Goal: Task Accomplishment & Management: Use online tool/utility

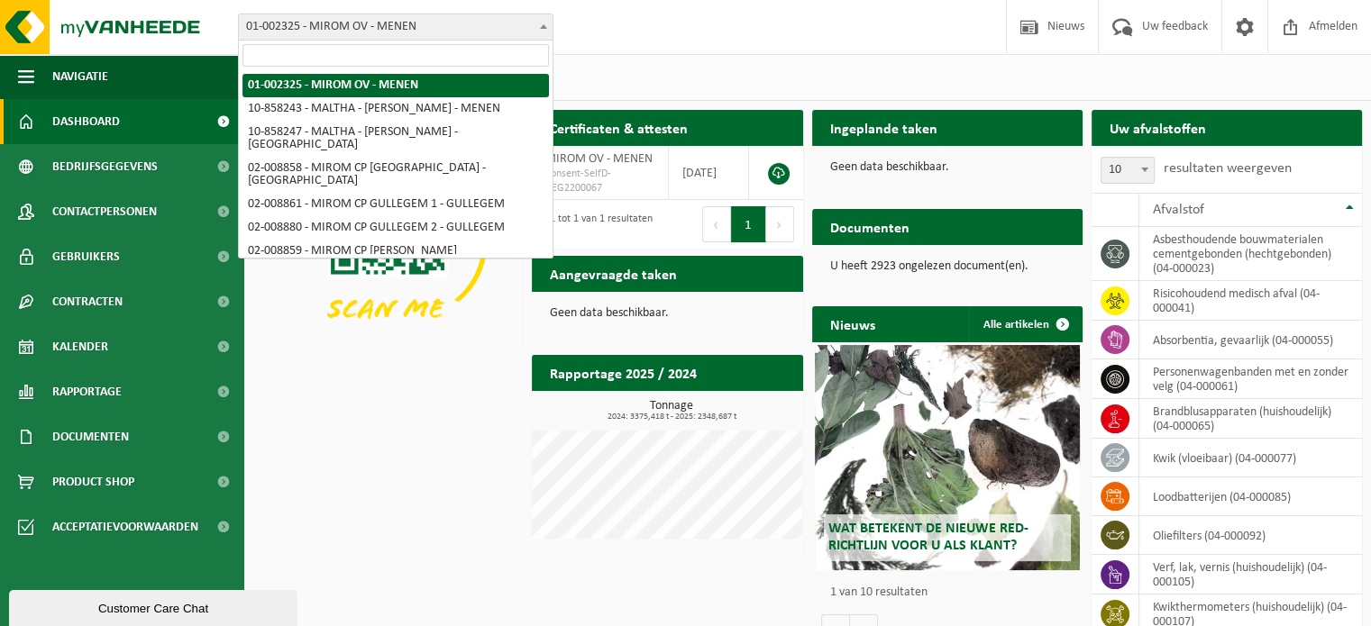
click at [468, 32] on span "01-002325 - MIROM OV - MENEN" at bounding box center [396, 26] width 314 height 25
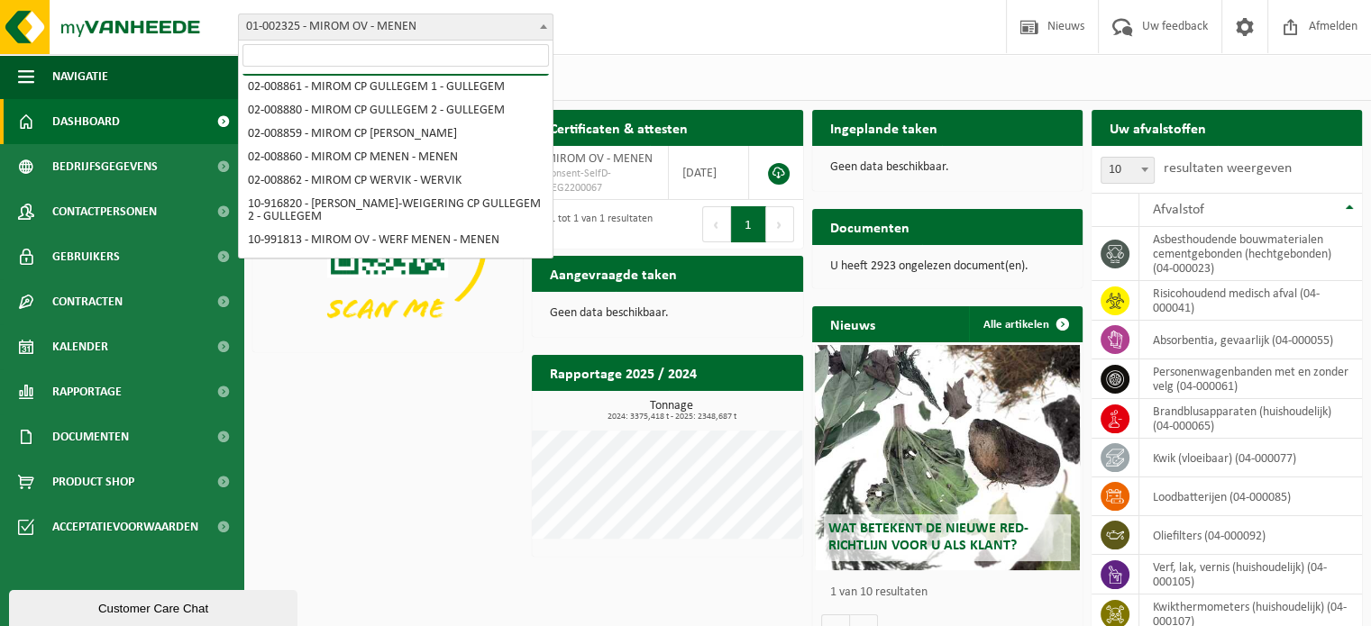
scroll to position [133, 0]
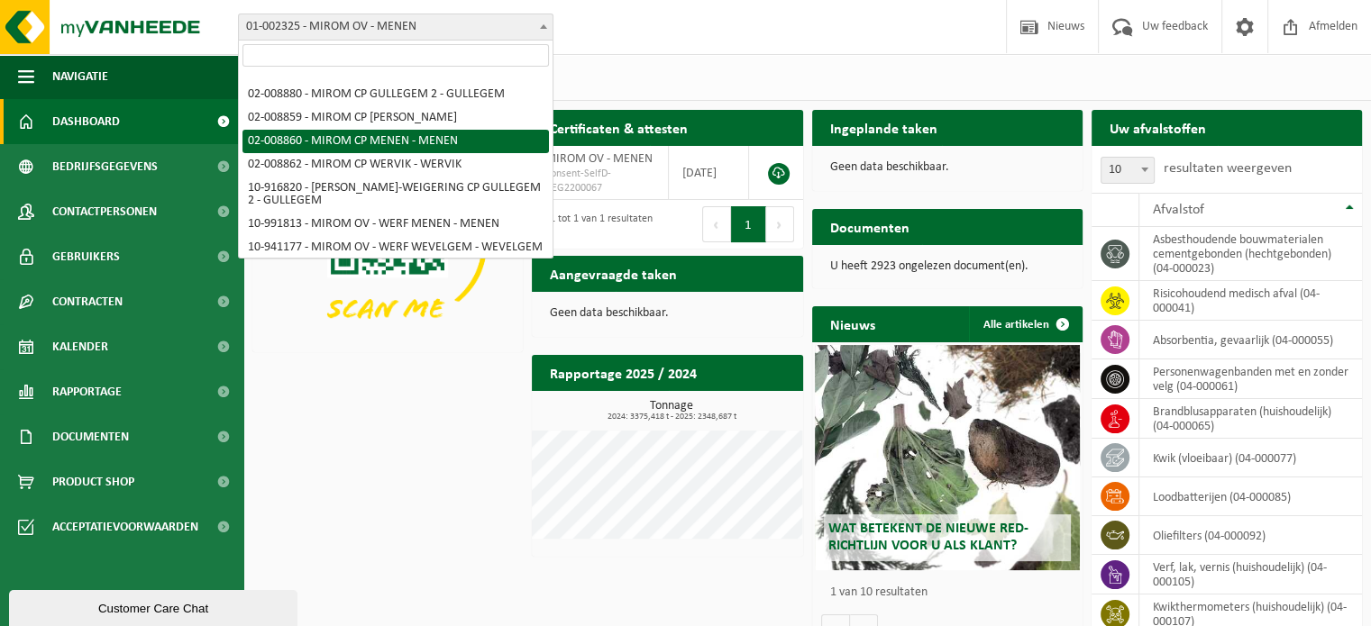
select select "1473"
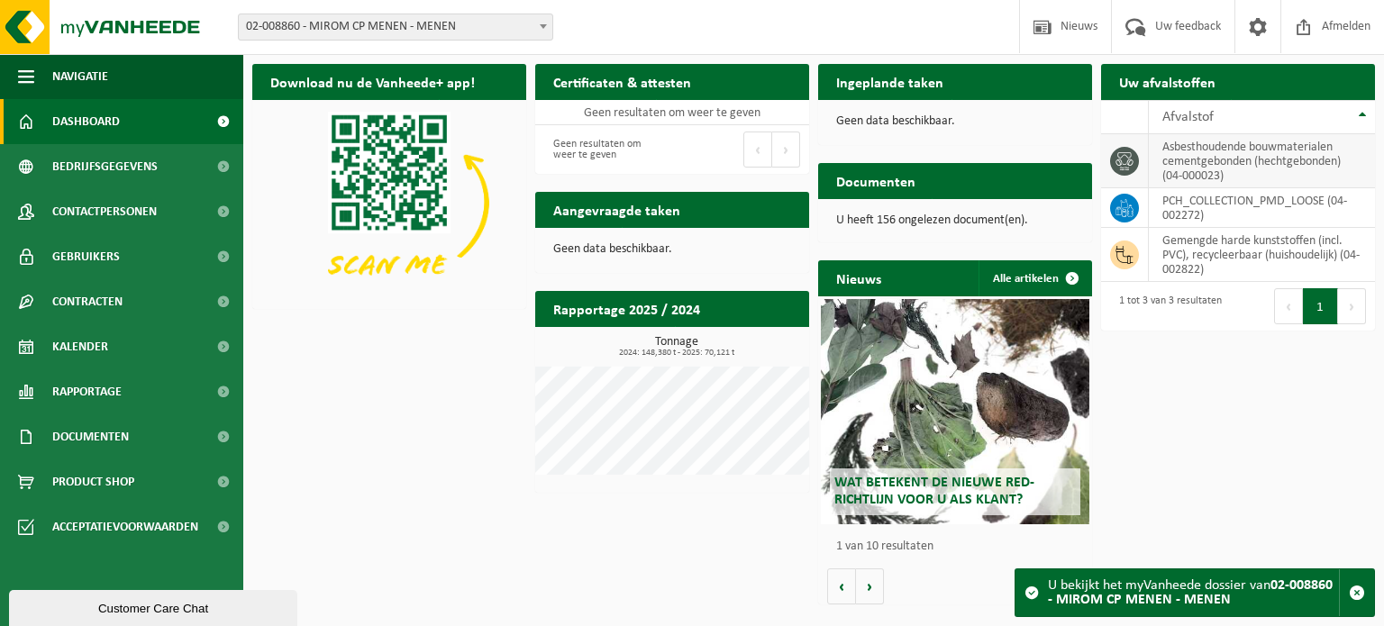
click at [1199, 165] on td "asbesthoudende bouwmaterialen cementgebonden (hechtgebonden) (04-000023)" at bounding box center [1262, 161] width 226 height 54
click at [1128, 150] on span at bounding box center [1124, 161] width 29 height 29
click at [1347, 312] on button "Volgende" at bounding box center [1352, 306] width 28 height 36
click at [1254, 87] on div "Uw afvalstoffen Ophaling aanvragen" at bounding box center [1238, 82] width 274 height 36
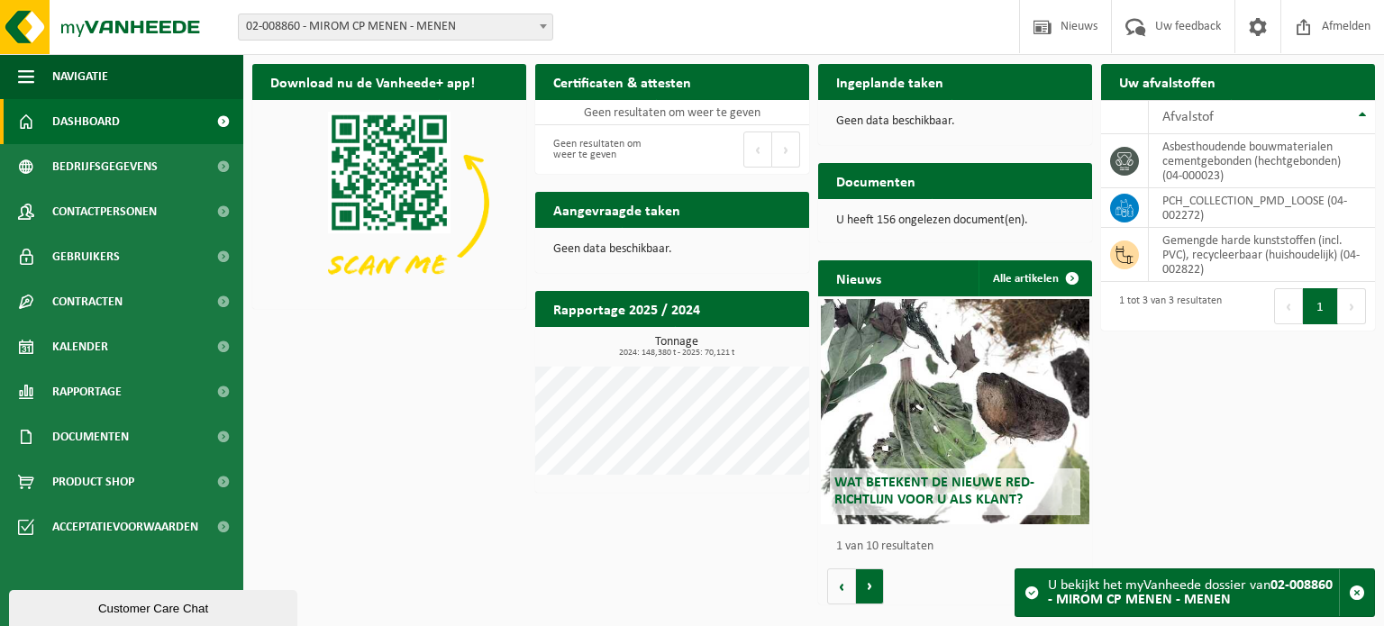
click at [869, 588] on button "Volgende" at bounding box center [870, 587] width 28 height 36
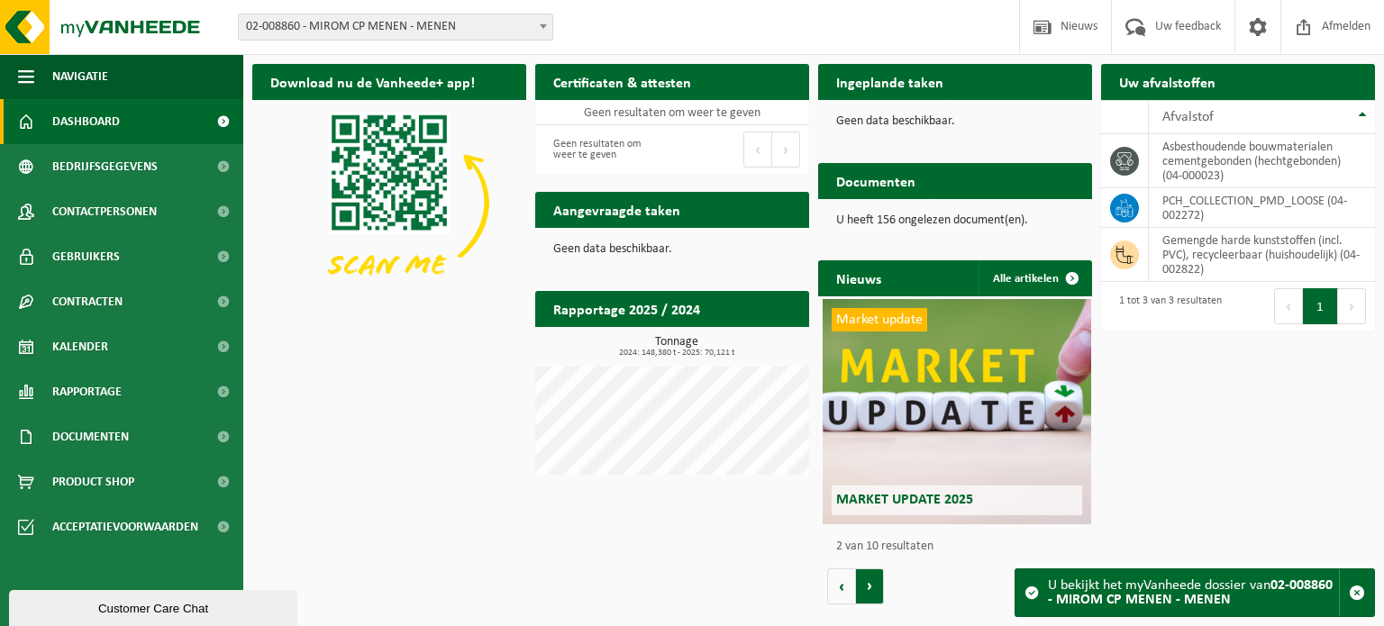
click at [869, 588] on button "Volgende" at bounding box center [870, 587] width 28 height 36
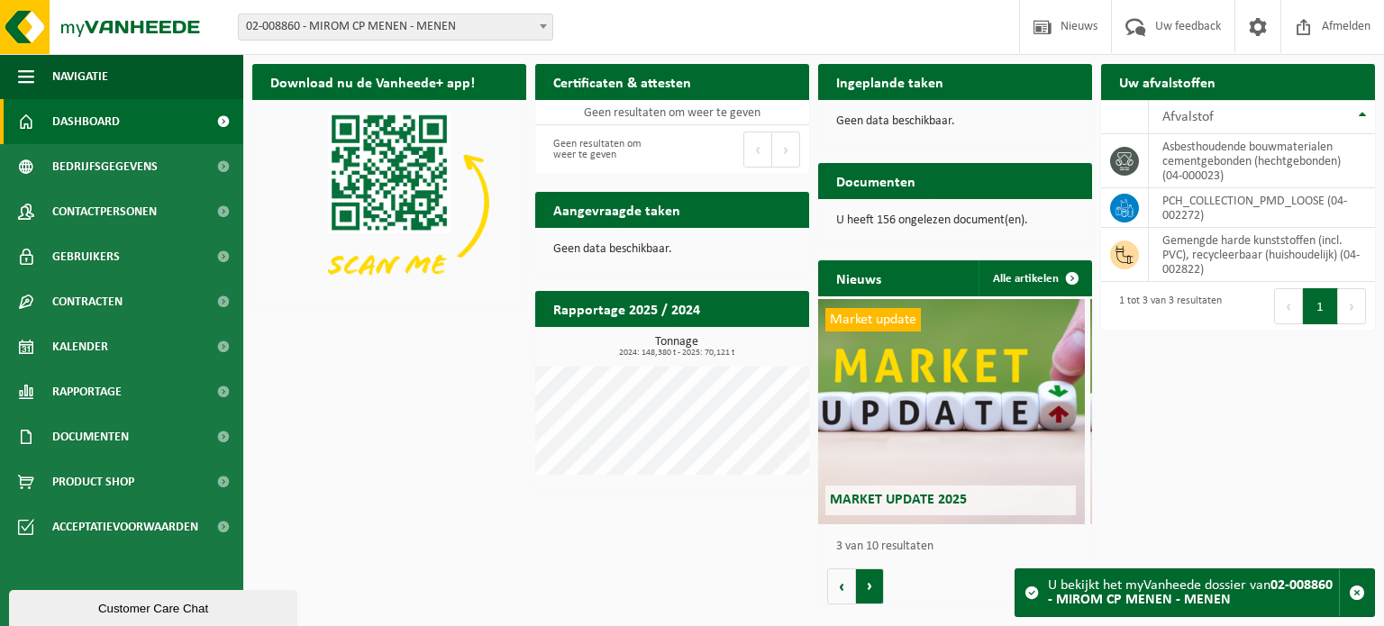
click at [869, 588] on button "Volgende" at bounding box center [870, 587] width 28 height 36
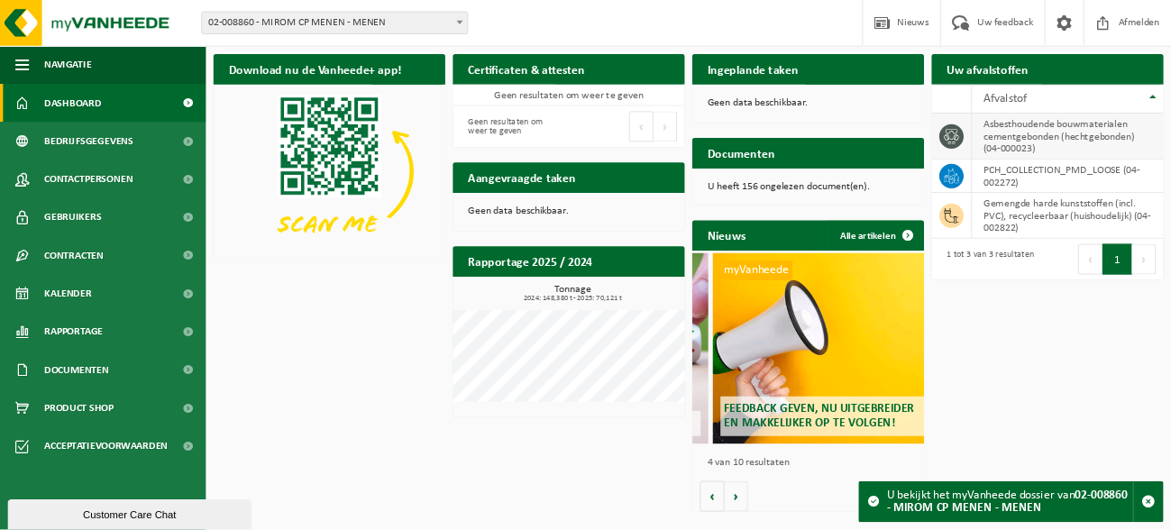
scroll to position [0, 822]
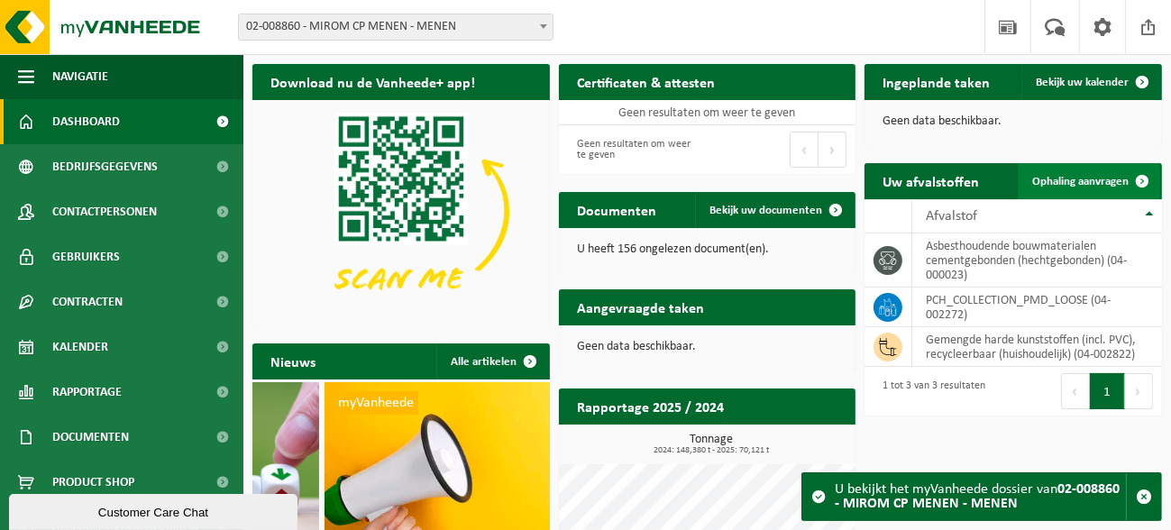
click at [1076, 182] on span "Ophaling aanvragen" at bounding box center [1080, 182] width 96 height 12
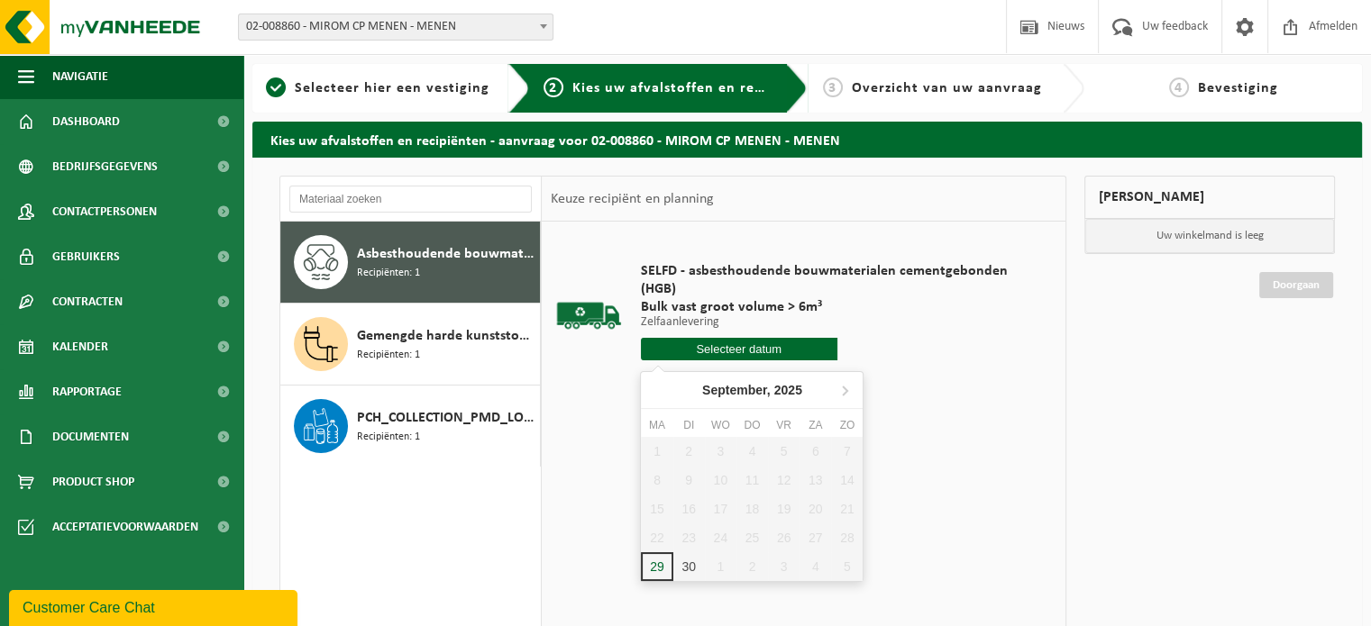
click at [700, 355] on input "text" at bounding box center [739, 349] width 196 height 23
click at [678, 529] on div "30" at bounding box center [689, 566] width 32 height 29
type input "Van 2025-09-30"
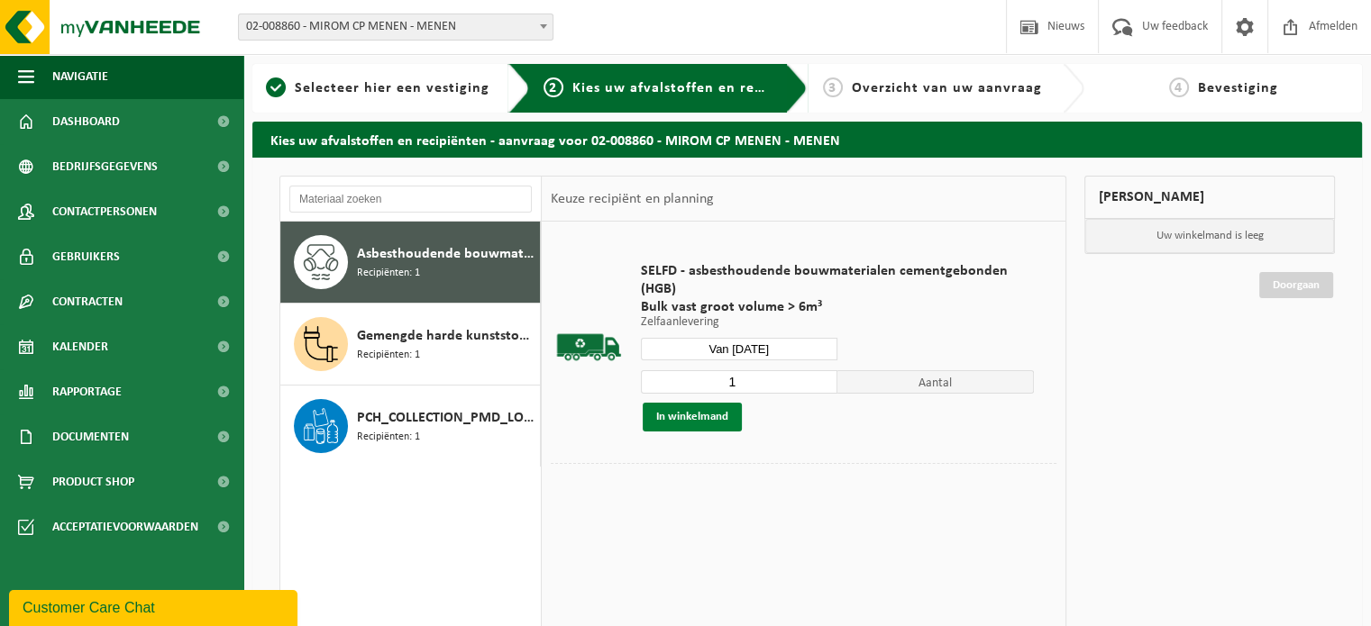
click at [696, 424] on button "In winkelmand" at bounding box center [692, 417] width 99 height 29
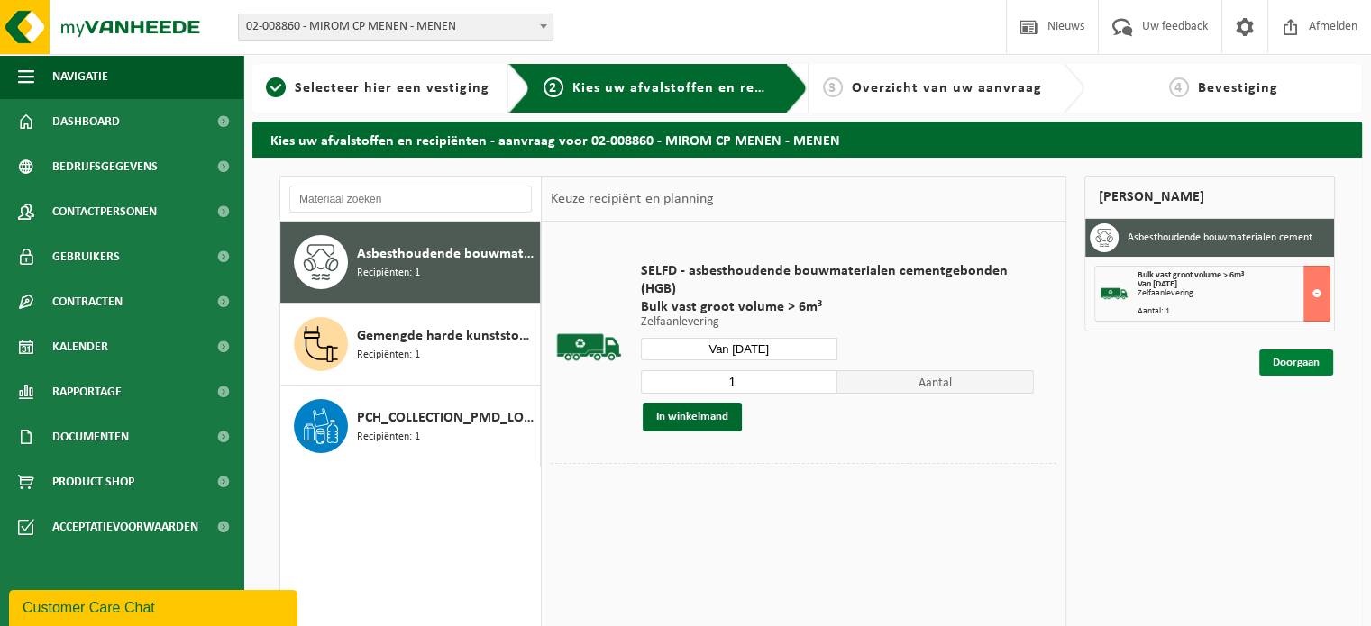
click at [1170, 351] on link "Doorgaan" at bounding box center [1296, 363] width 74 height 26
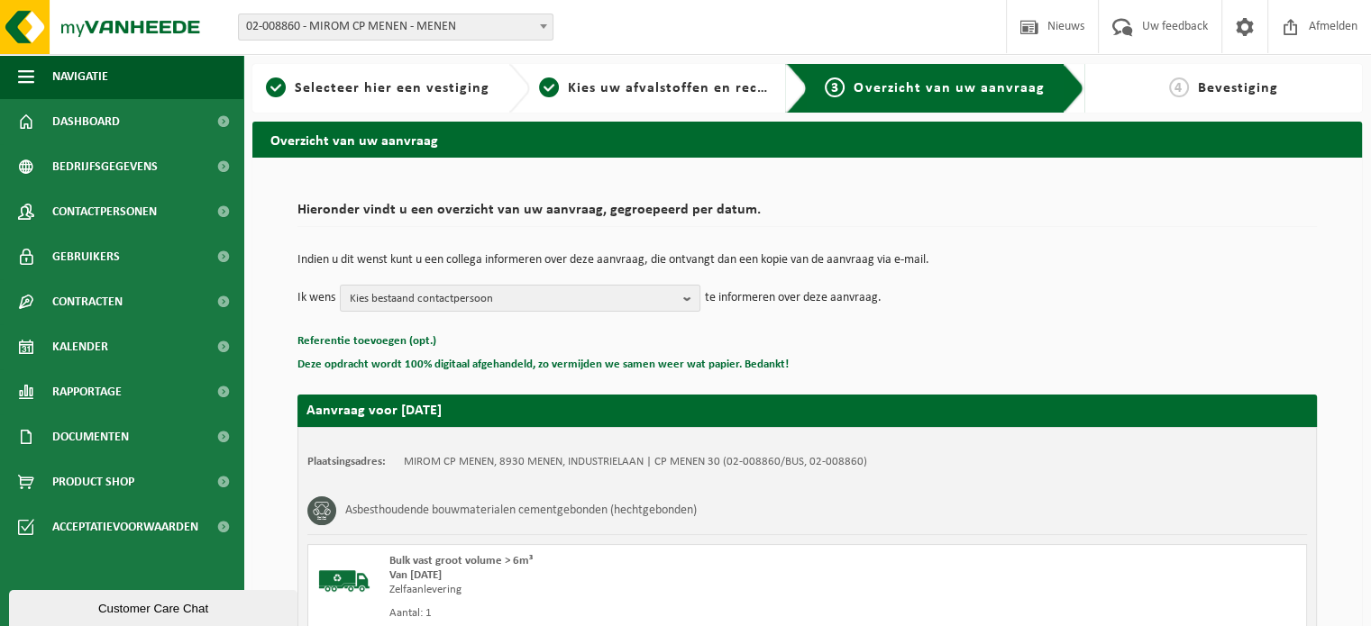
scroll to position [237, 0]
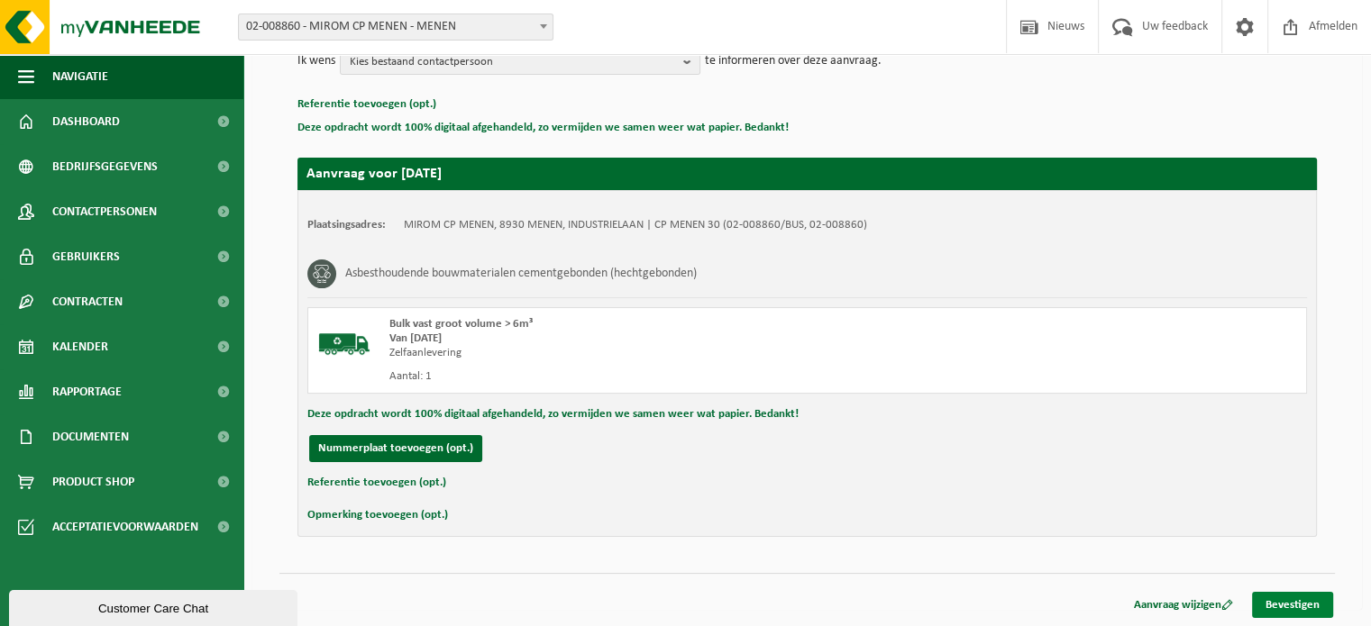
click at [1290, 599] on link "Bevestigen" at bounding box center [1292, 605] width 81 height 26
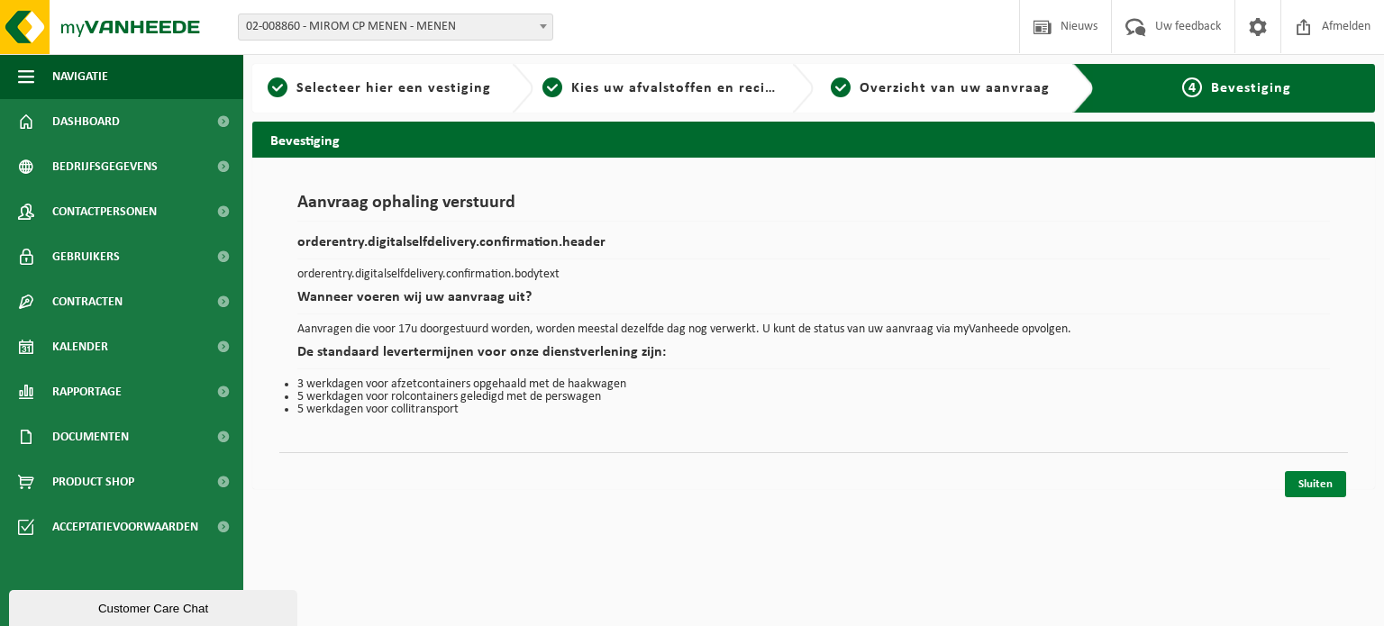
click at [1320, 471] on link "Sluiten" at bounding box center [1315, 484] width 61 height 26
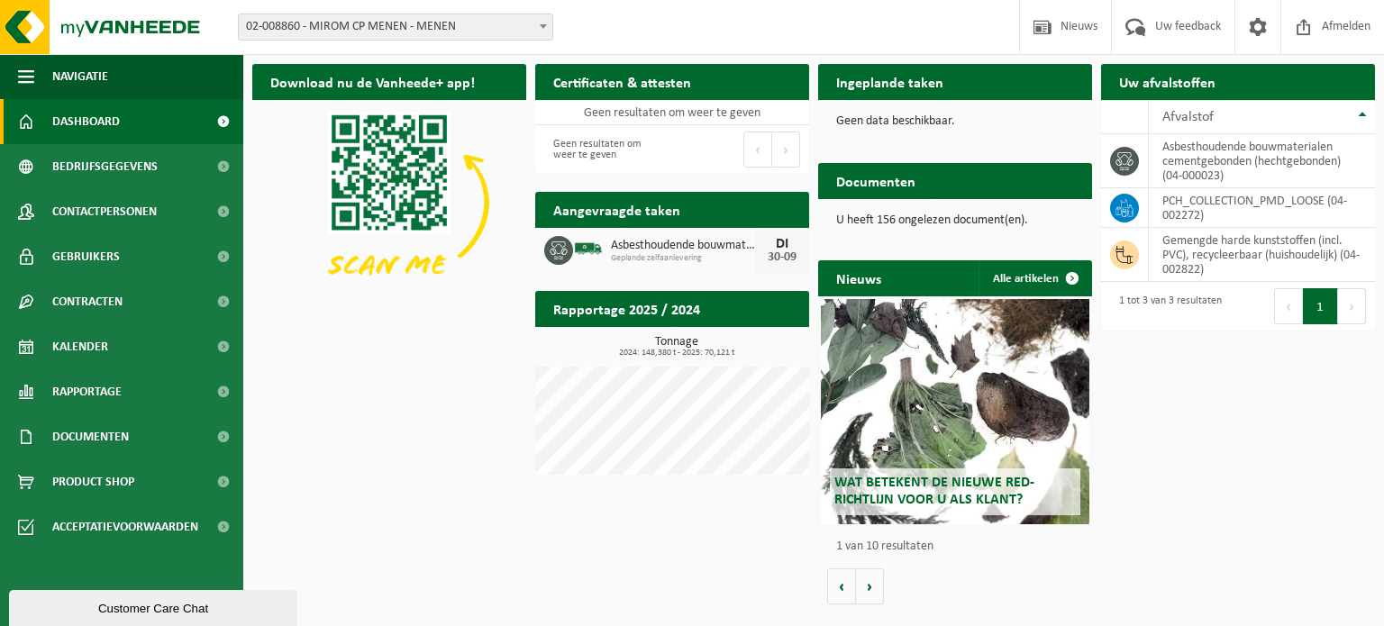
click at [515, 15] on span "02-008860 - MIROM CP MENEN - MENEN" at bounding box center [396, 26] width 314 height 25
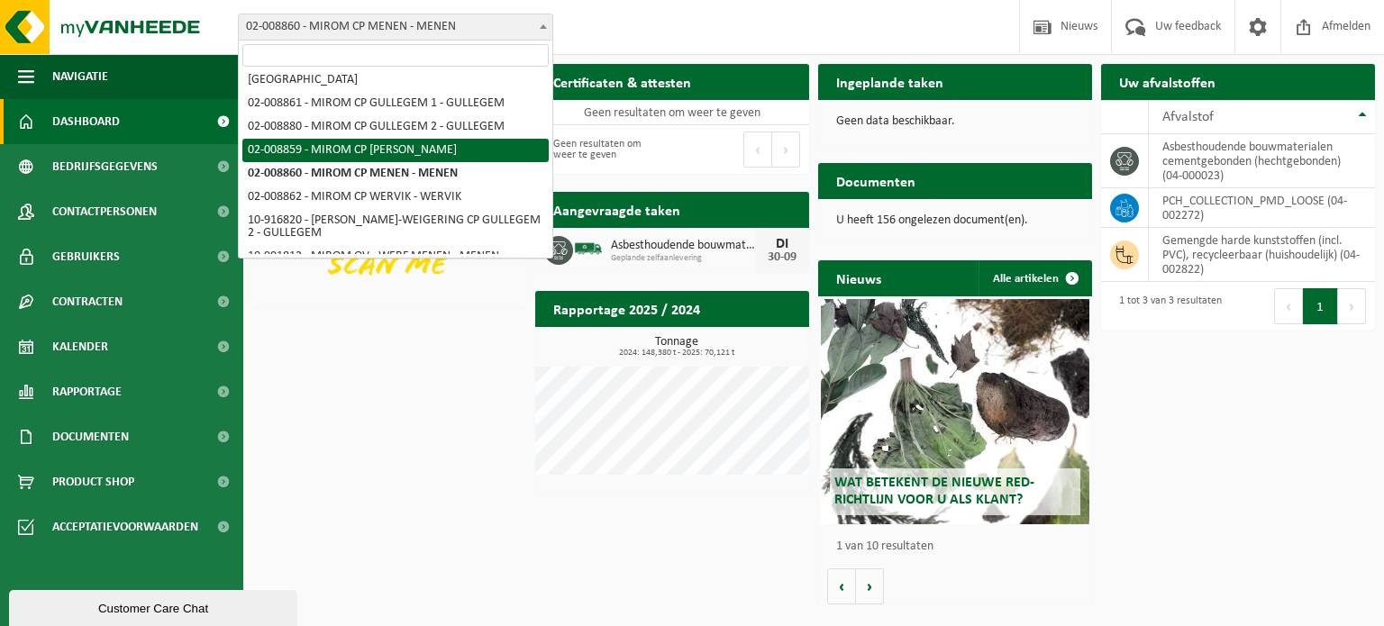
scroll to position [108, 0]
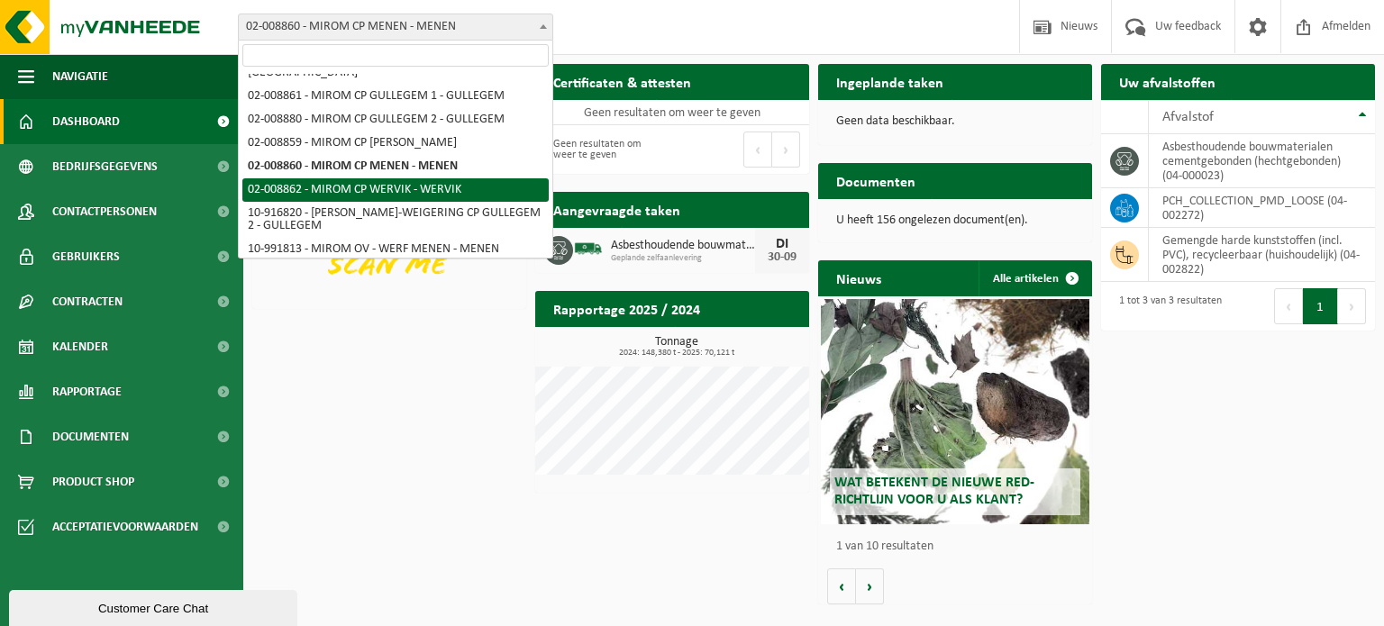
select select "1475"
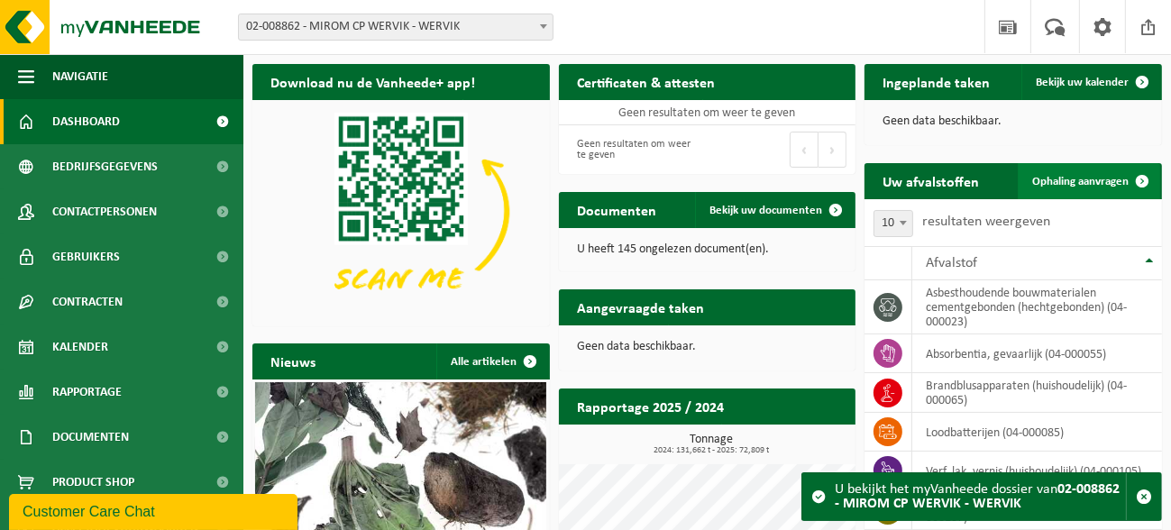
click at [1068, 178] on span "Ophaling aanvragen" at bounding box center [1080, 182] width 96 height 12
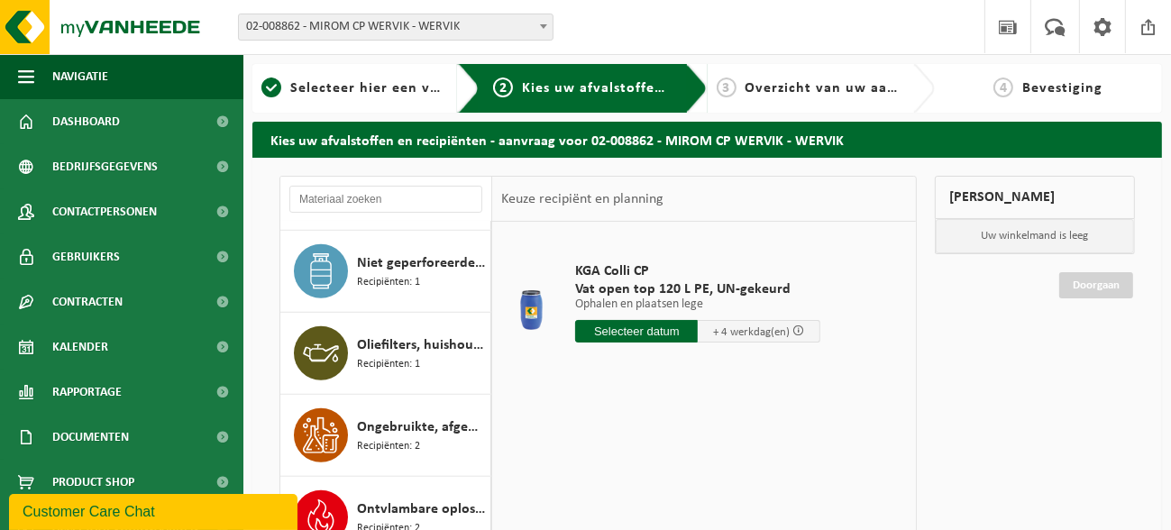
scroll to position [1205, 0]
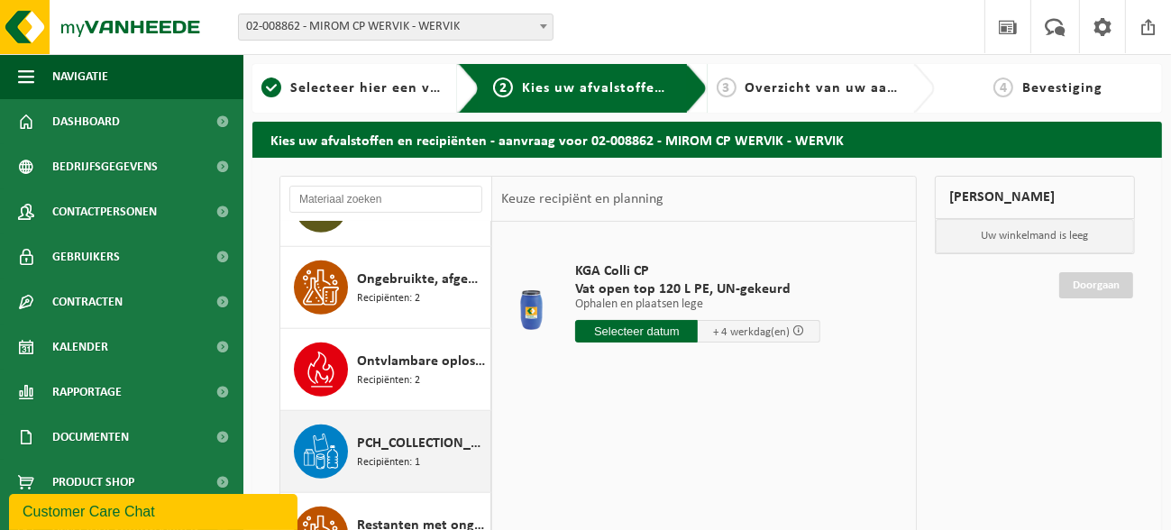
click at [432, 457] on div "PCH_COLLECTION_PMD_LOOSE Recipiënten: 1" at bounding box center [421, 451] width 129 height 54
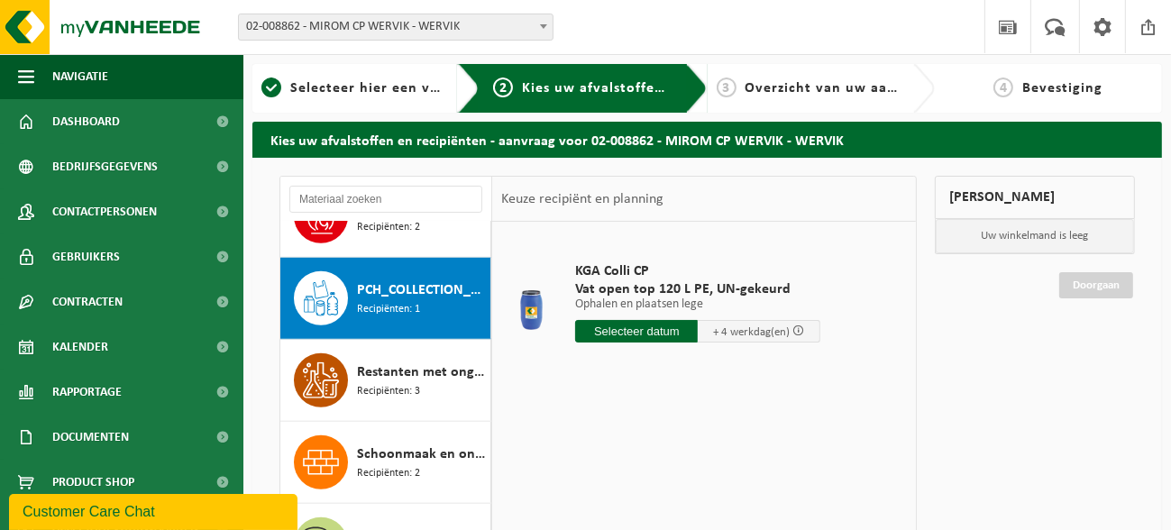
scroll to position [1391, 0]
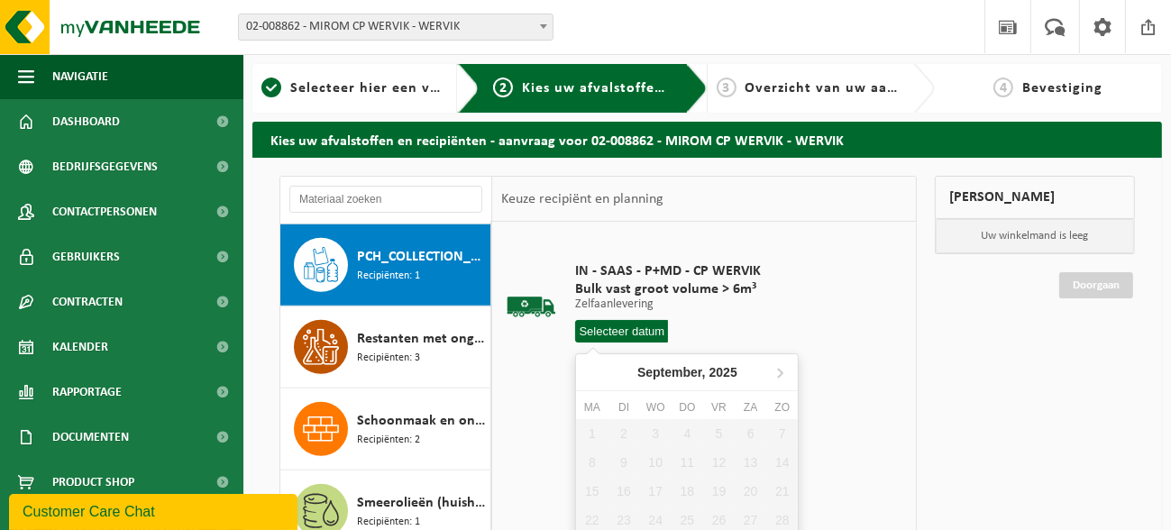
click at [637, 333] on input "text" at bounding box center [621, 331] width 93 height 23
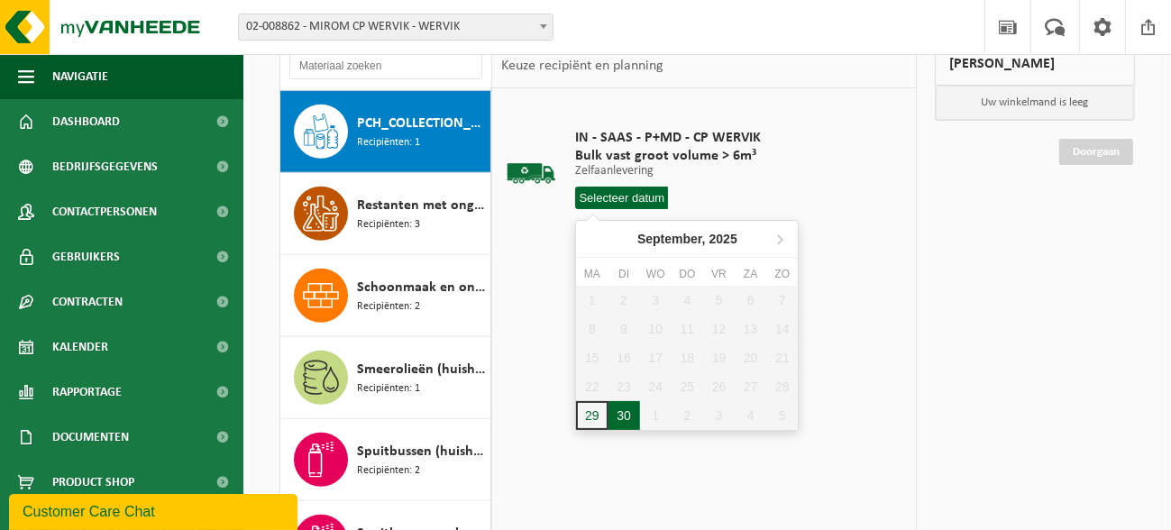
click at [624, 412] on div "30" at bounding box center [624, 415] width 32 height 29
type input "Van [DATE]"
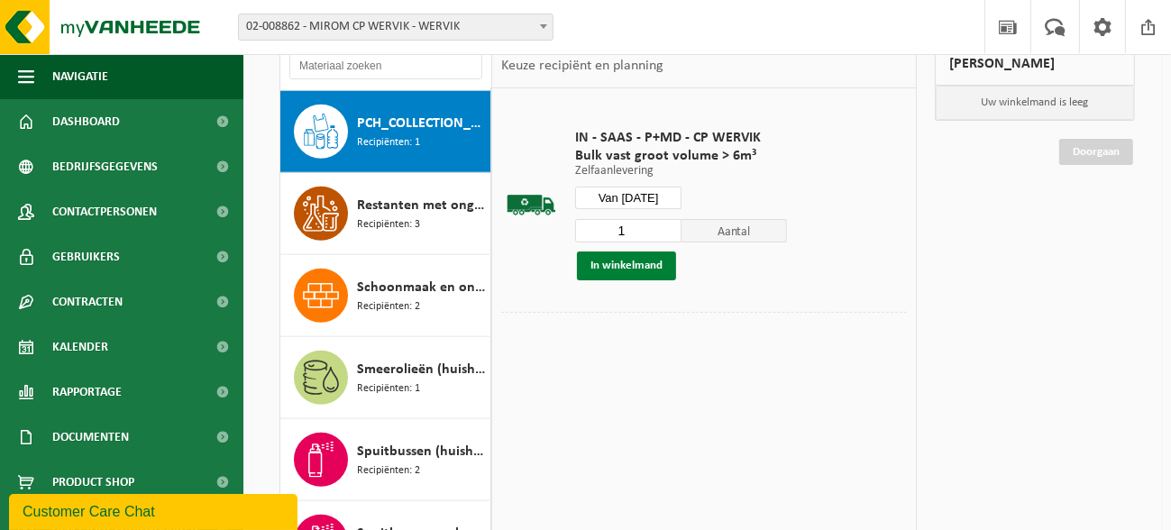
click at [645, 269] on button "In winkelmand" at bounding box center [626, 265] width 99 height 29
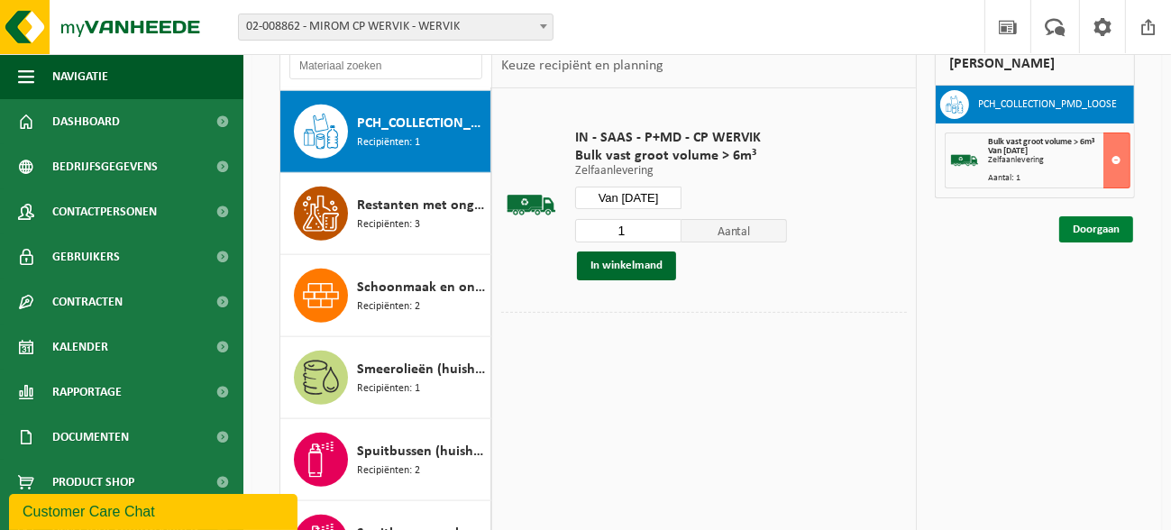
click at [1071, 223] on link "Doorgaan" at bounding box center [1096, 229] width 74 height 26
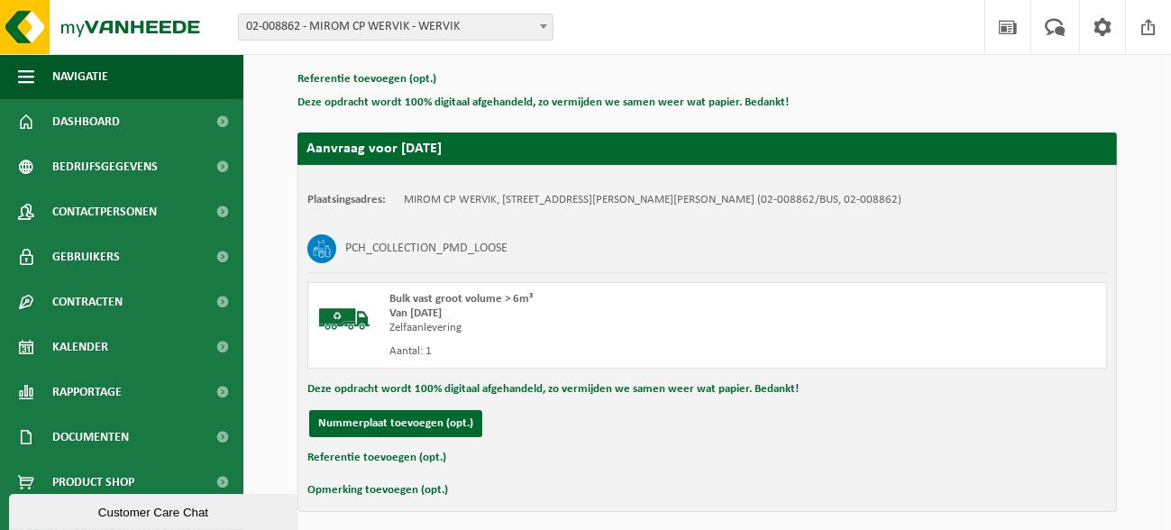
scroll to position [333, 0]
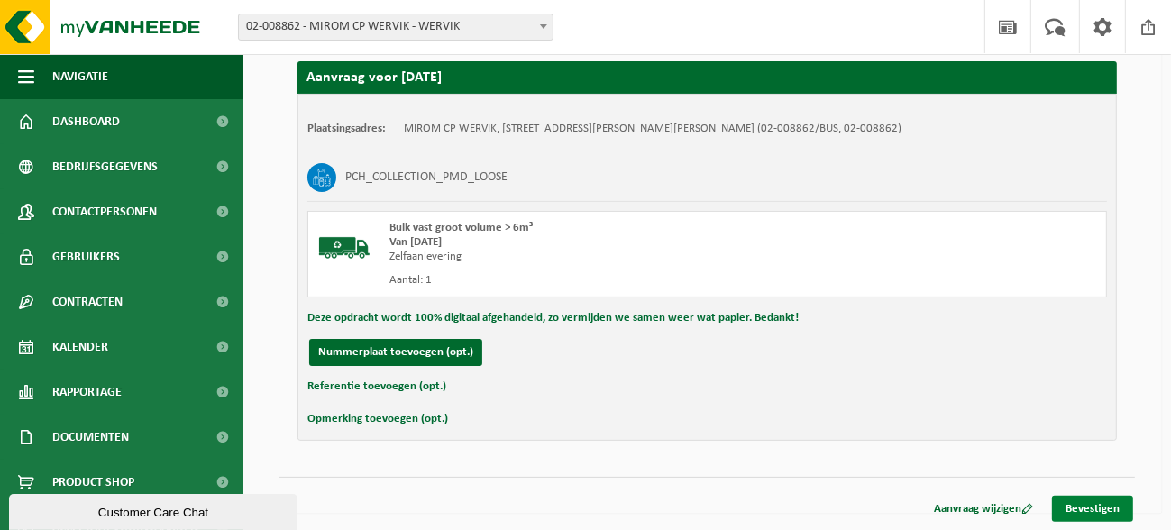
click at [1111, 517] on link "Bevestigen" at bounding box center [1092, 509] width 81 height 26
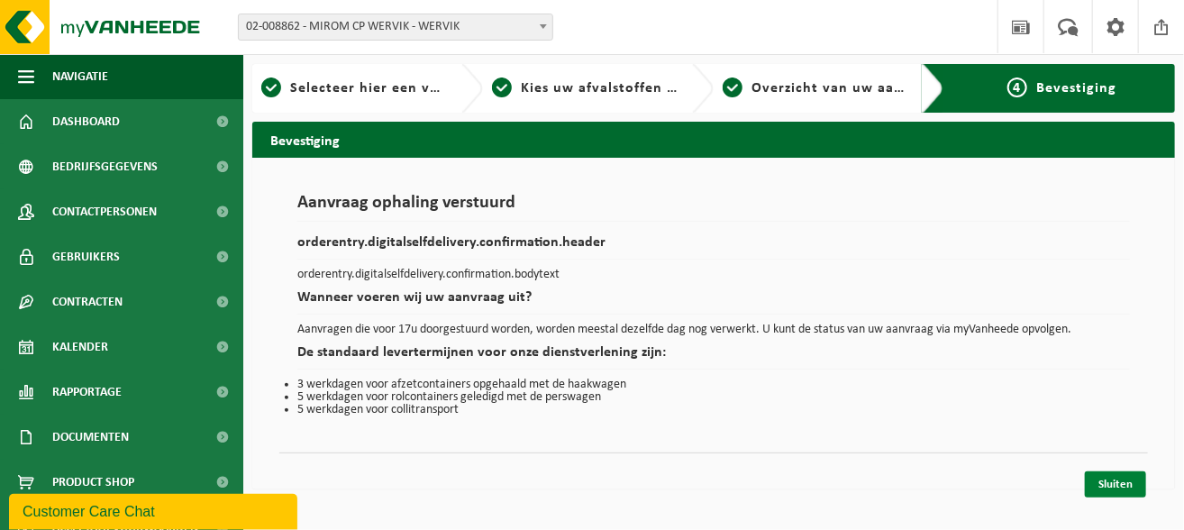
click at [1114, 490] on link "Sluiten" at bounding box center [1115, 484] width 61 height 26
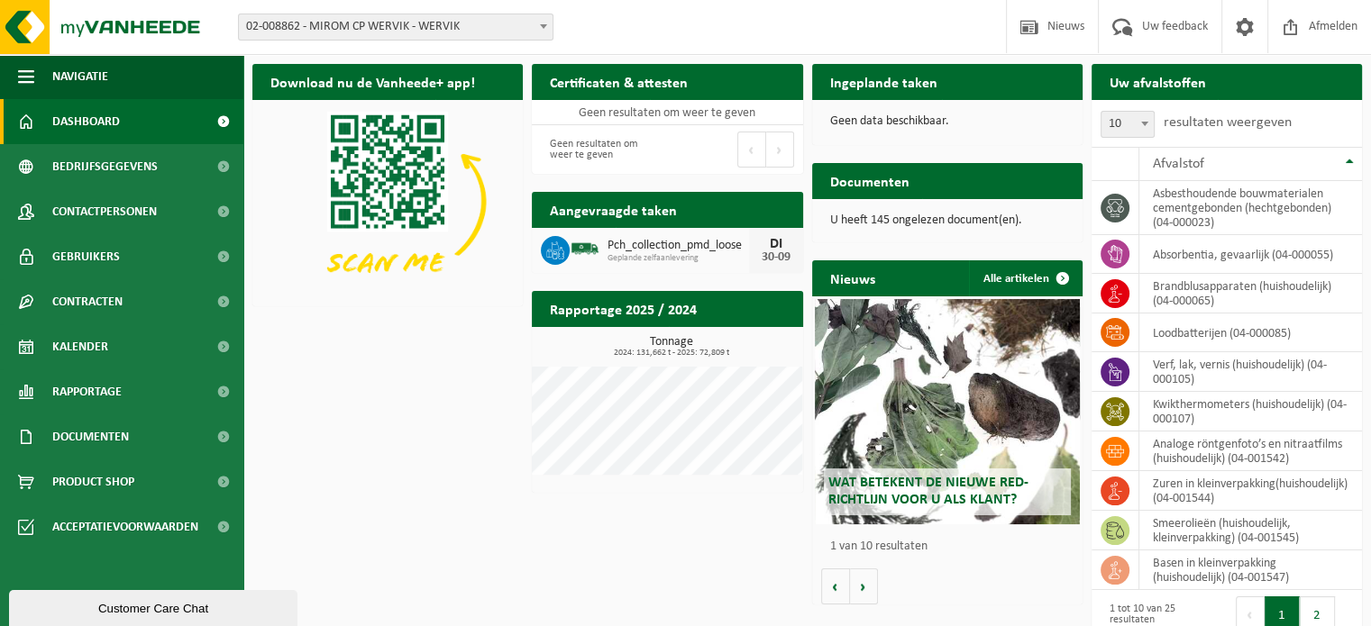
click at [616, 488] on div "Tonnage 2024: 131,662 t - 2025: 72,809 t Kubiek" at bounding box center [667, 410] width 270 height 166
click at [896, 476] on span "Wat betekent de nieuwe RED-richtlijn voor u als klant?" at bounding box center [928, 492] width 200 height 32
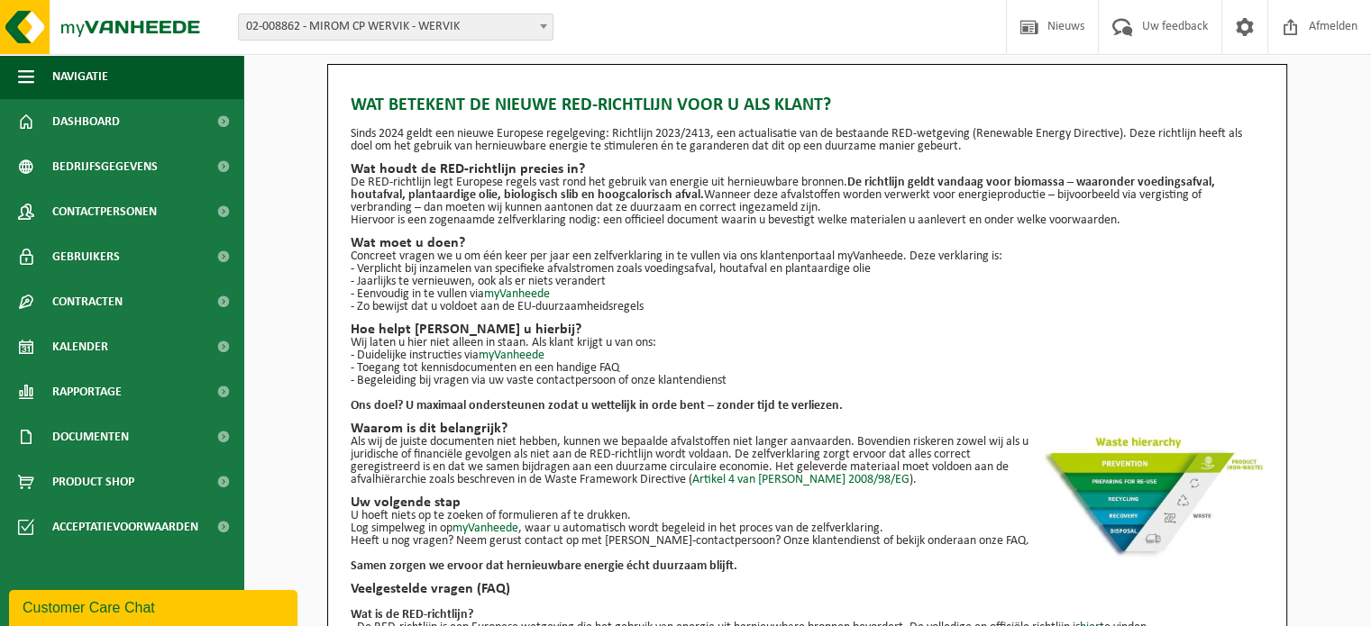
click at [1026, 261] on p "Concreet vragen we u om één keer per jaar een zelfverklaring in te vullen via o…" at bounding box center [807, 257] width 913 height 13
drag, startPoint x: 1367, startPoint y: 305, endPoint x: 1367, endPoint y: 327, distance: 21.6
click at [1367, 327] on div "Wat betekent de nieuwe RED-richtlijn voor u als klant? Sinds 2024 geldt een nie…" at bounding box center [806, 458] width 1127 height 789
click at [1368, 342] on div "Wat betekent de nieuwe RED-richtlijn voor u als klant? Sinds 2024 geldt een nie…" at bounding box center [806, 458] width 1127 height 789
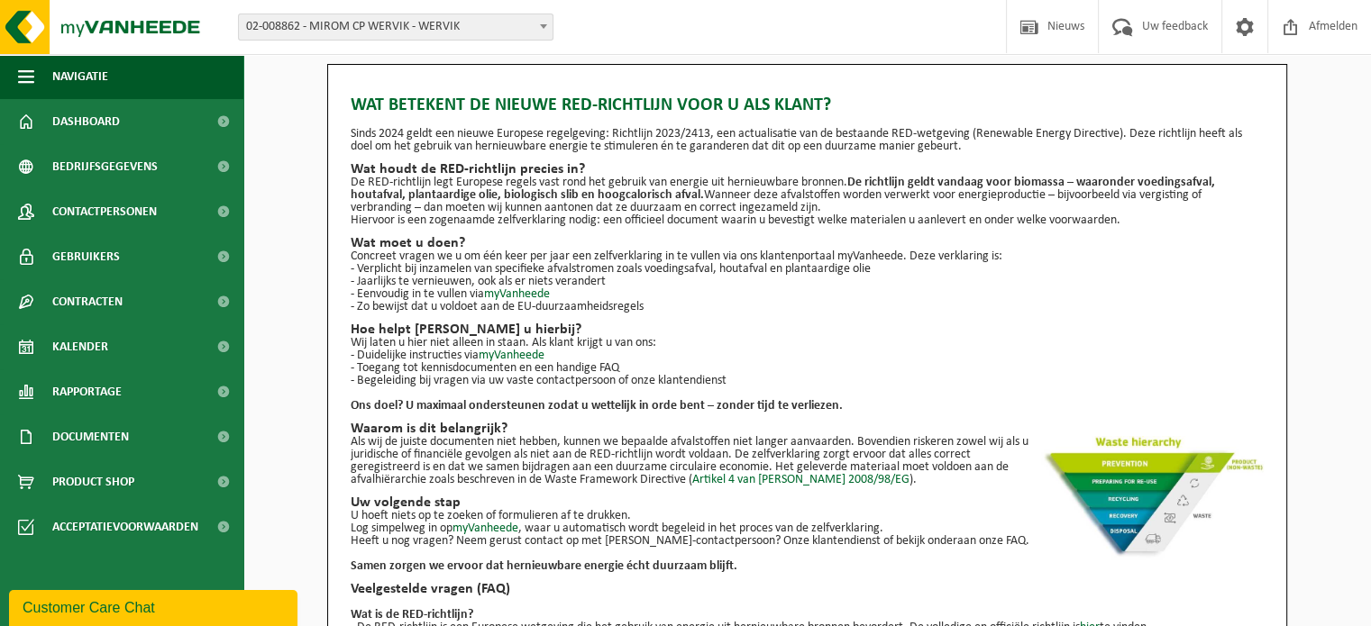
click at [418, 110] on span "Wat betekent de nieuwe RED-richtlijn voor u als klant?" at bounding box center [591, 105] width 480 height 27
